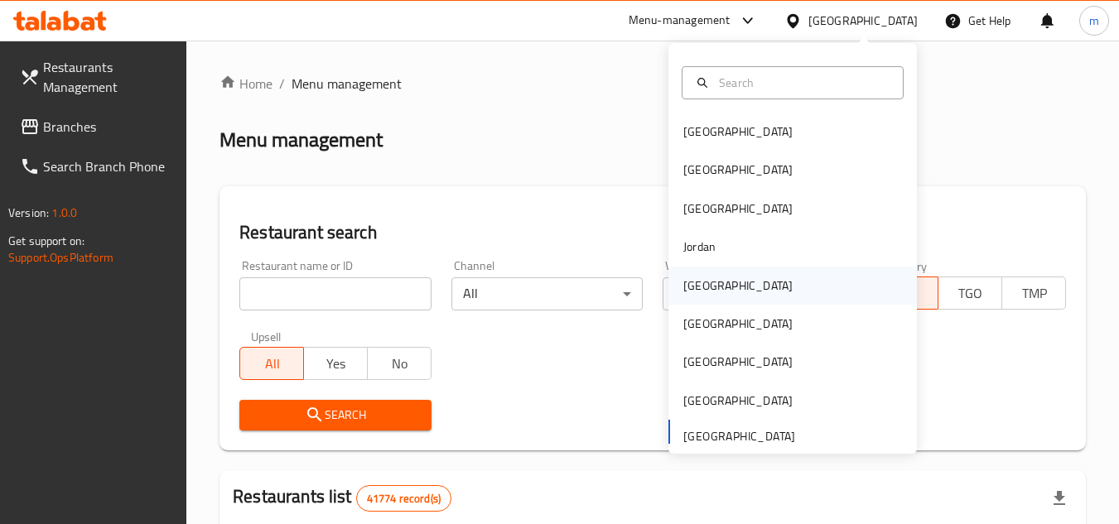
click at [719, 284] on div "[GEOGRAPHIC_DATA]" at bounding box center [793, 286] width 249 height 38
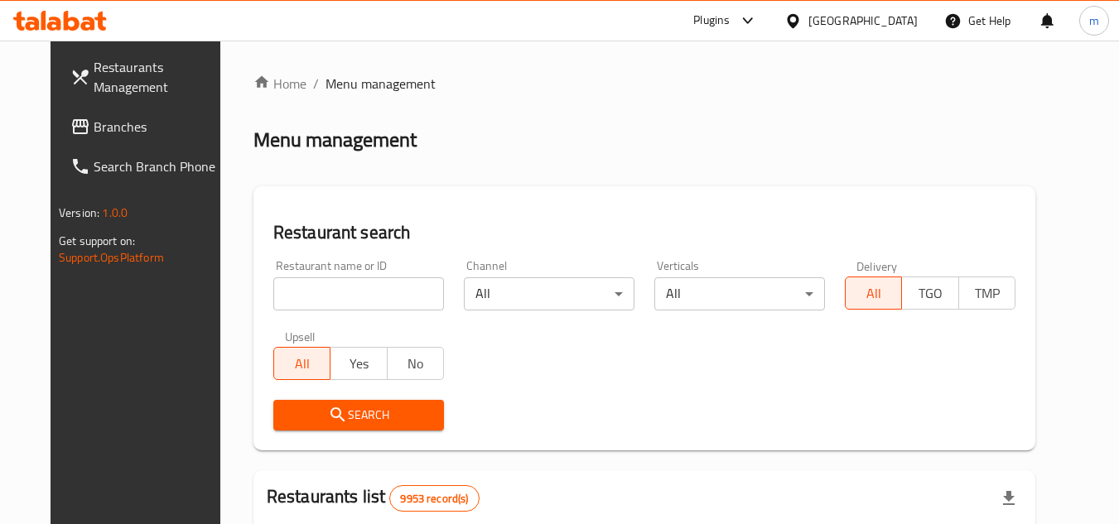
click at [94, 124] on span "Branches" at bounding box center [159, 127] width 131 height 20
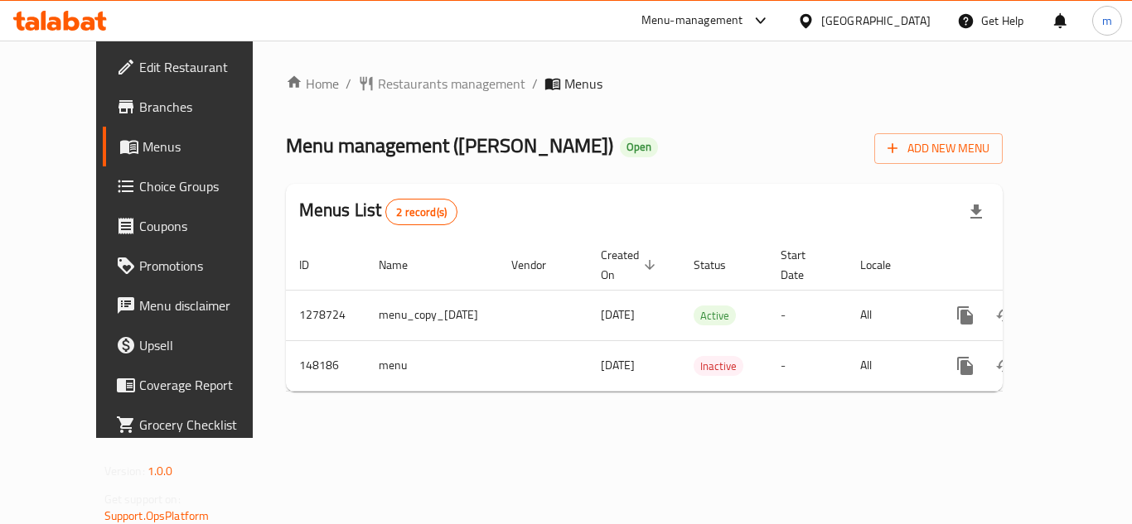
click at [139, 186] on span "Choice Groups" at bounding box center [205, 186] width 133 height 20
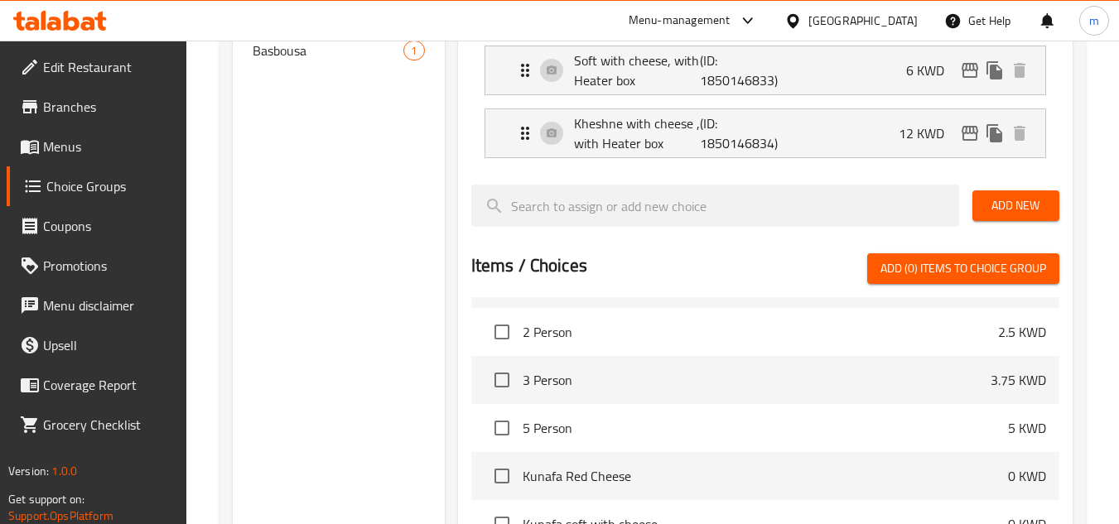
scroll to position [83, 0]
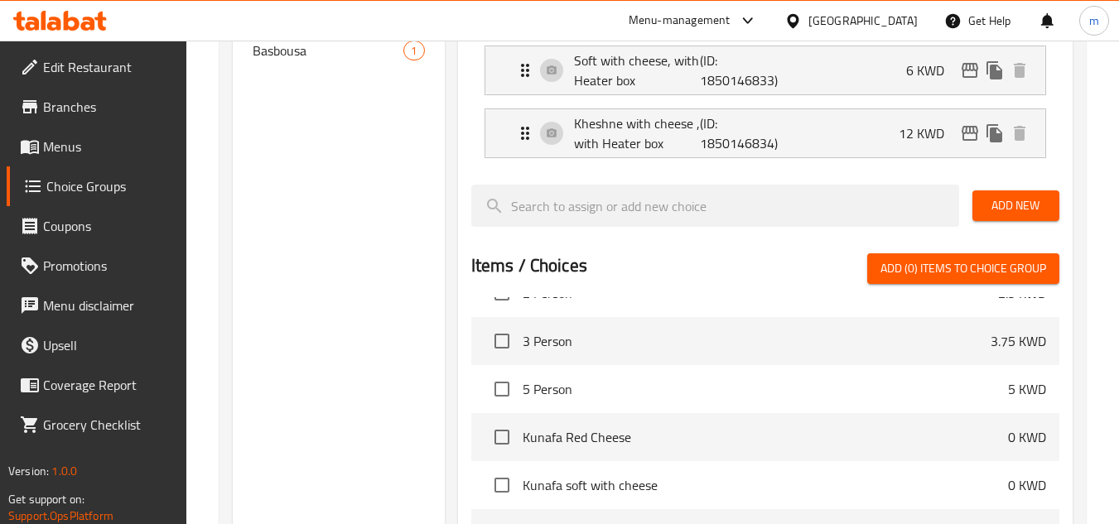
click at [545, 381] on span "5 Person" at bounding box center [766, 389] width 486 height 20
click at [524, 385] on span "5 Person" at bounding box center [766, 389] width 486 height 20
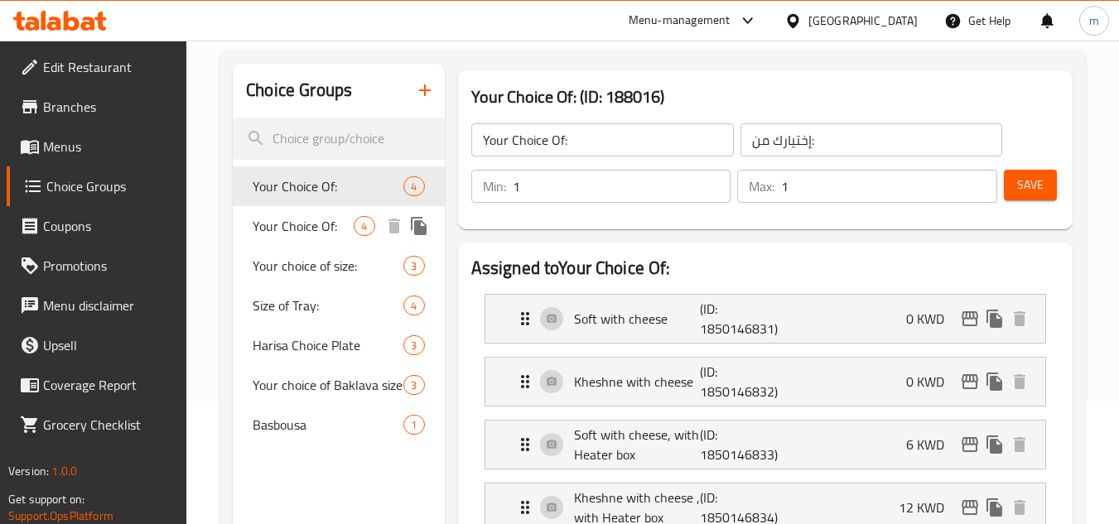
scroll to position [0, 0]
